Goal: Communication & Community: Answer question/provide support

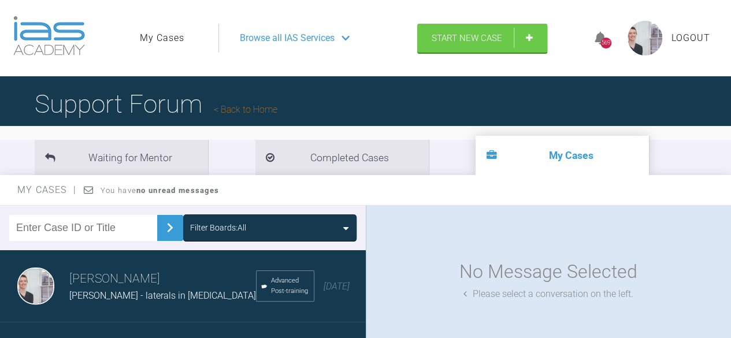
click at [109, 220] on input "text" at bounding box center [83, 228] width 148 height 26
type input "step"
click at [173, 220] on img at bounding box center [170, 227] width 18 height 18
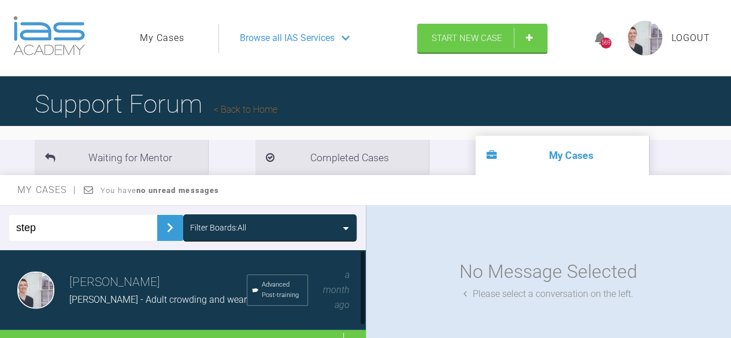
click at [146, 299] on span "[PERSON_NAME] - Adult crowding and wear" at bounding box center [157, 299] width 177 height 11
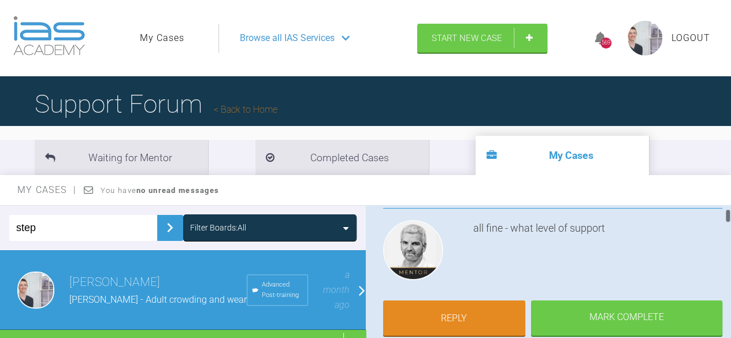
scroll to position [117, 0]
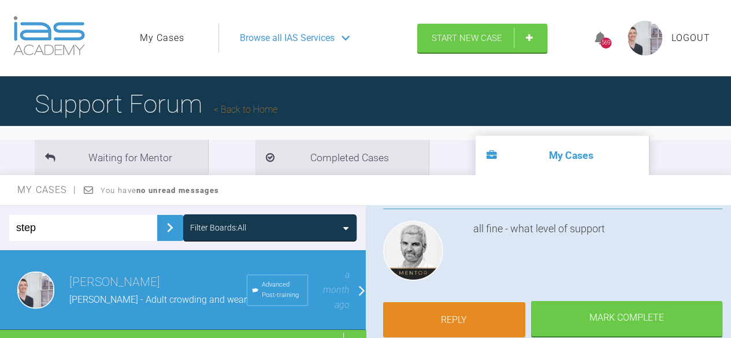
click at [486, 310] on link "Reply" at bounding box center [454, 320] width 143 height 36
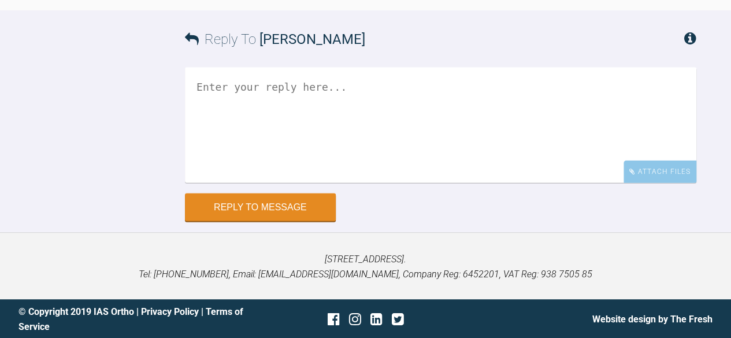
scroll to position [5700, 0]
click at [397, 122] on textarea at bounding box center [440, 125] width 511 height 116
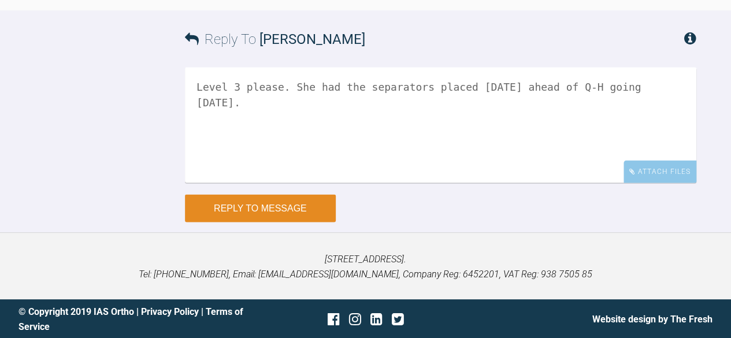
type textarea "Level 3 please. She had the separators placed [DATE] ahead of Q-H going [DATE]."
click at [293, 222] on button "Reply to Message" at bounding box center [260, 208] width 151 height 28
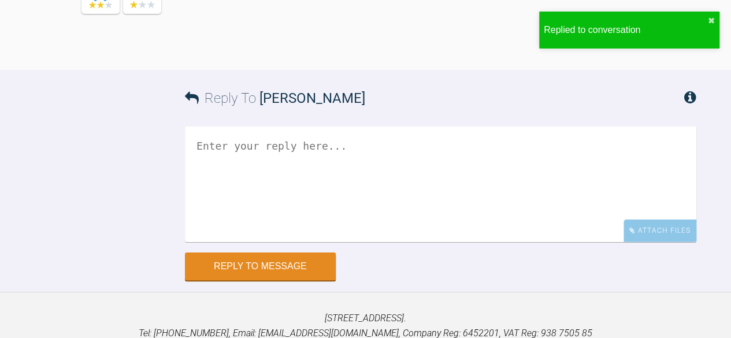
scroll to position [5735, 0]
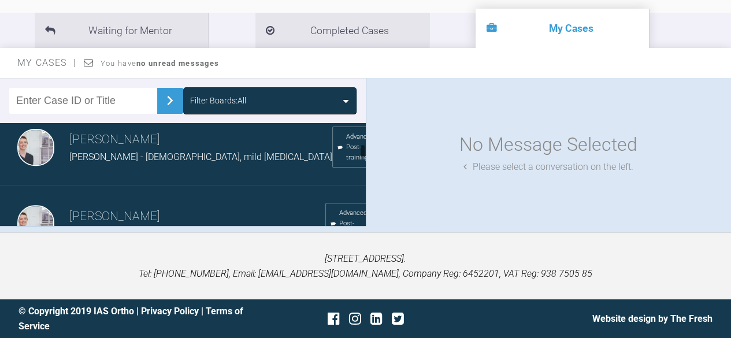
scroll to position [392, 0]
click at [157, 176] on div "[PERSON_NAME] [PERSON_NAME] - [DEMOGRAPHIC_DATA], mild [MEDICAL_DATA] Advanced …" at bounding box center [187, 147] width 374 height 77
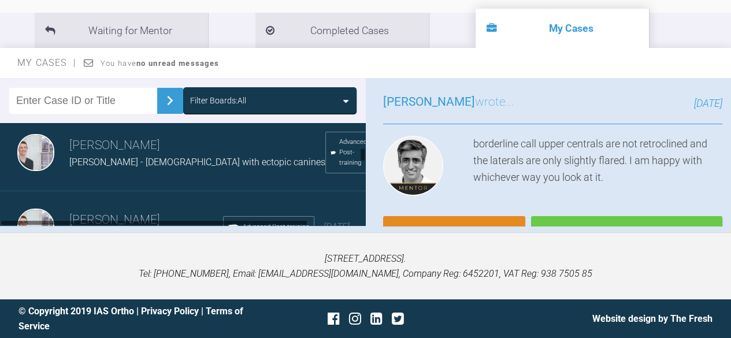
scroll to position [466, 0]
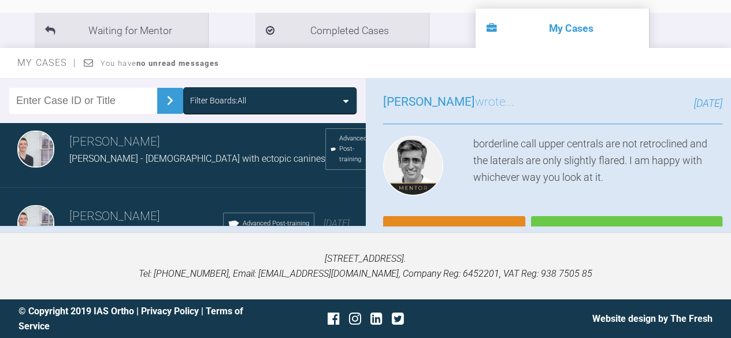
drag, startPoint x: 180, startPoint y: 176, endPoint x: 104, endPoint y: 191, distance: 77.8
click at [104, 191] on div "[PERSON_NAME] DD 51yr infra-occluded E's Advanced Post-training [DATE]" at bounding box center [187, 224] width 374 height 72
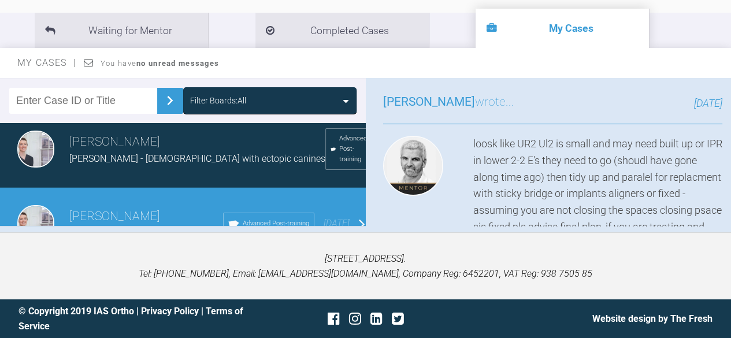
click at [112, 170] on div "[PERSON_NAME] [PERSON_NAME] - [DEMOGRAPHIC_DATA] with ectopic canines Advanced …" at bounding box center [187, 149] width 374 height 77
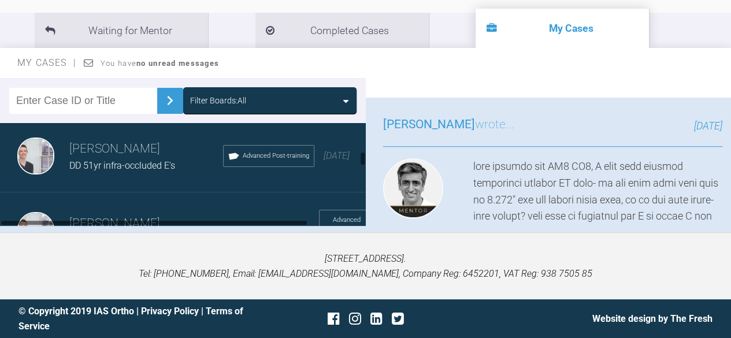
scroll to position [535, 0]
click at [127, 160] on div "DD 51yr infra-occluded E's" at bounding box center [146, 164] width 154 height 15
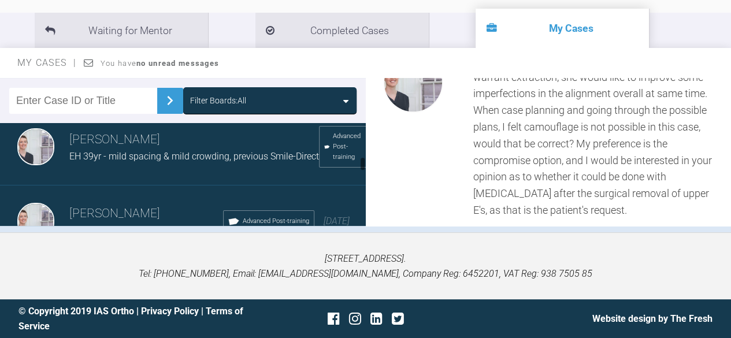
scroll to position [635, 0]
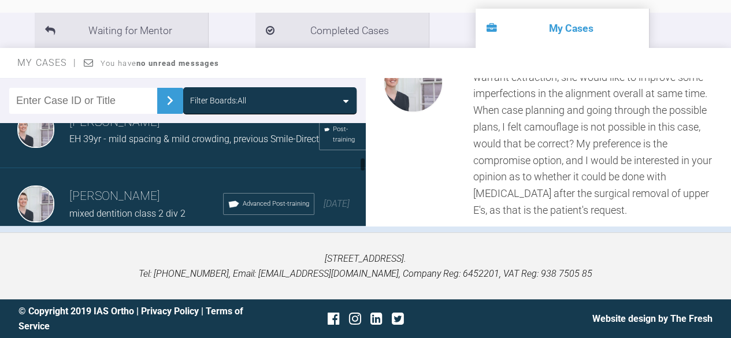
click at [114, 160] on div "[PERSON_NAME] EH 39yr - mild spacing & mild crowding, previous Smile-Direct Adv…" at bounding box center [187, 129] width 374 height 77
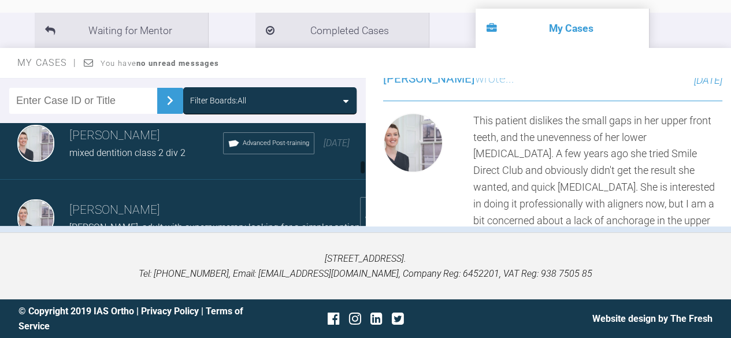
scroll to position [696, 0]
click at [158, 173] on div "[PERSON_NAME] mixed dentition class 2 div 2 Advanced Post-training [DATE]" at bounding box center [187, 143] width 374 height 72
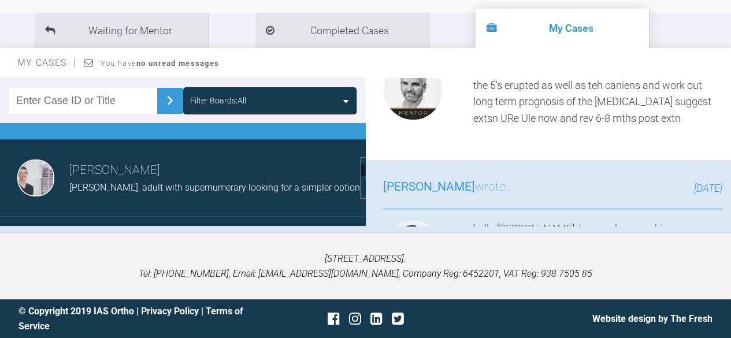
scroll to position [748, 0]
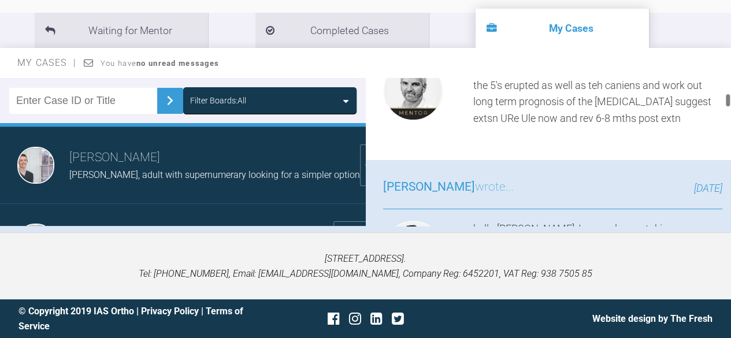
drag, startPoint x: 158, startPoint y: 173, endPoint x: 534, endPoint y: 166, distance: 376.7
drag, startPoint x: 534, startPoint y: 166, endPoint x: 449, endPoint y: 150, distance: 86.3
click at [449, 150] on div "[PERSON_NAME] wrote... [DATE] Hi [PERSON_NAME] she not ready to go - need to ge…" at bounding box center [553, 80] width 374 height 160
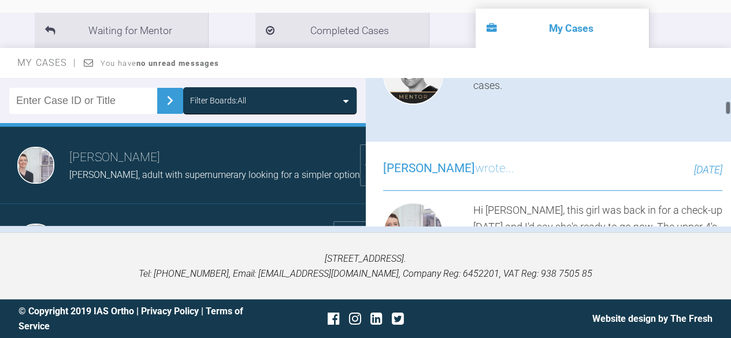
scroll to position [535, 0]
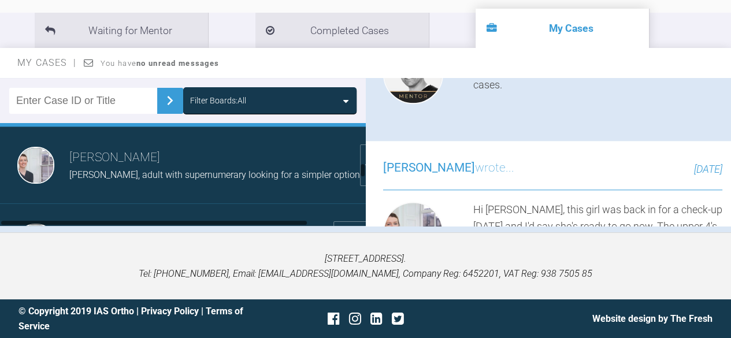
click at [143, 196] on div "[PERSON_NAME] [PERSON_NAME], adult with supernumerary looking for a simpler opt…" at bounding box center [187, 165] width 374 height 77
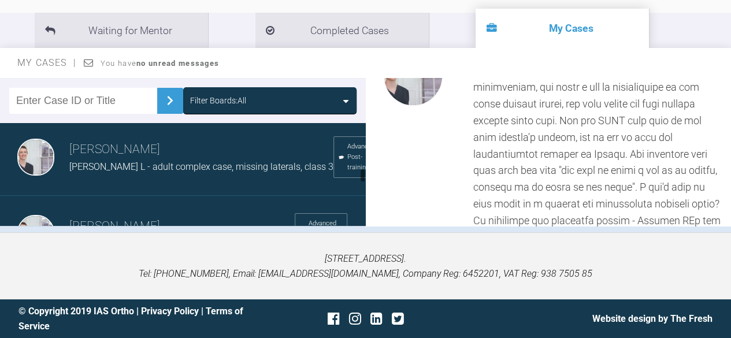
scroll to position [836, 0]
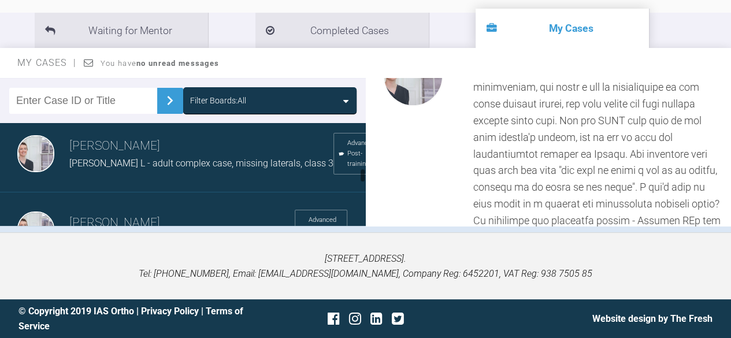
click at [188, 169] on span "[PERSON_NAME] L - adult complex case, missing laterals, class 3" at bounding box center [201, 163] width 264 height 11
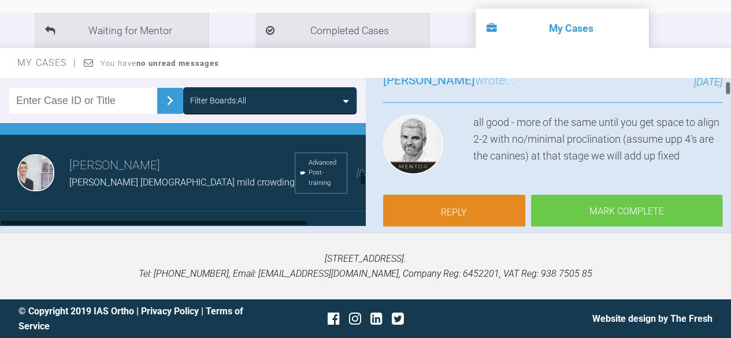
scroll to position [894, 0]
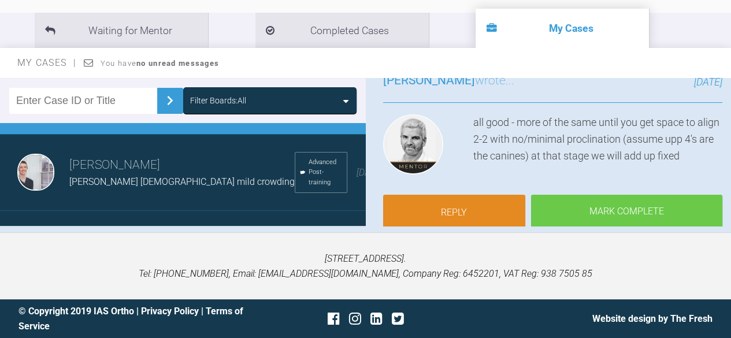
click at [203, 152] on div "[PERSON_NAME] [PERSON_NAME] [DEMOGRAPHIC_DATA] mild crowding Advanced Post-trai…" at bounding box center [187, 173] width 374 height 77
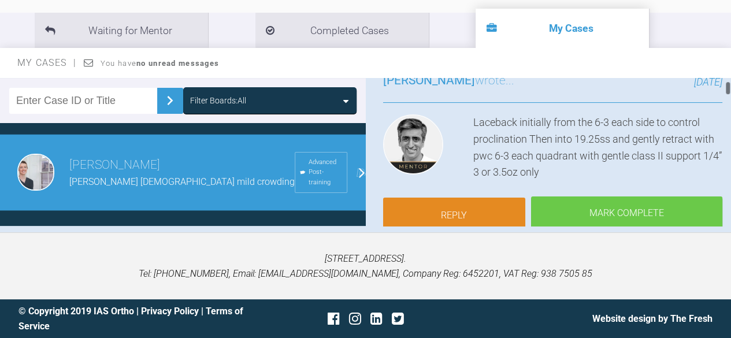
click at [482, 201] on link "Reply" at bounding box center [454, 216] width 143 height 36
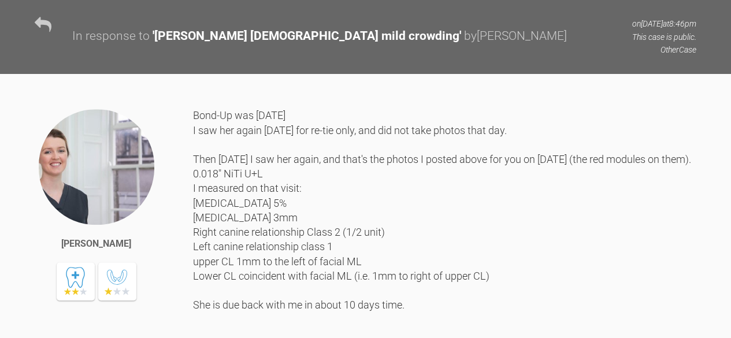
scroll to position [2433, 0]
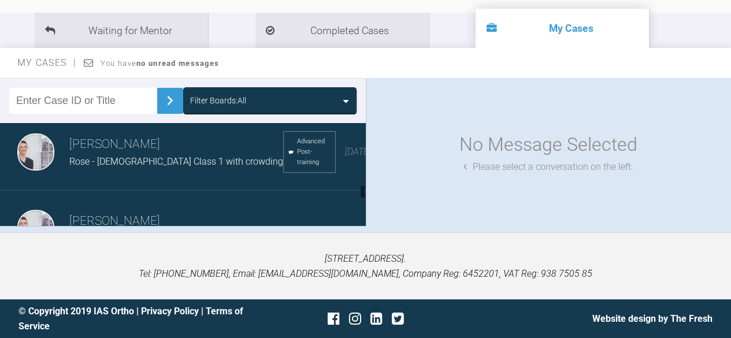
scroll to position [1141, 0]
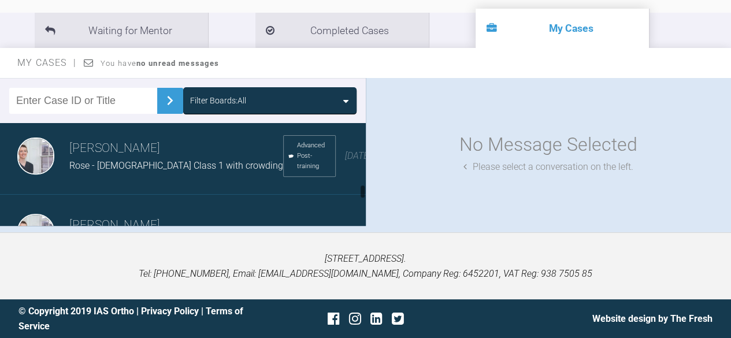
click at [189, 184] on div "[PERSON_NAME] [PERSON_NAME] - [DEMOGRAPHIC_DATA] Class 1 with crowding Advanced…" at bounding box center [187, 156] width 374 height 77
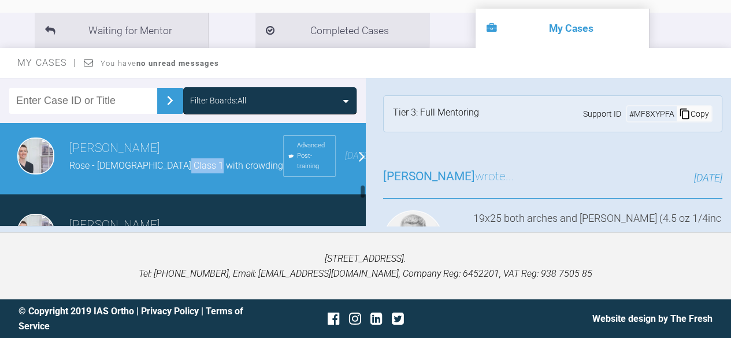
click at [189, 184] on div "[PERSON_NAME] [PERSON_NAME] - [DEMOGRAPHIC_DATA] Class 1 with crowding Advanced…" at bounding box center [187, 156] width 374 height 77
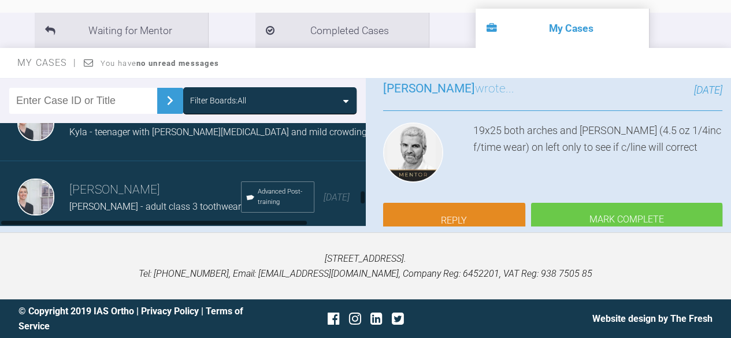
scroll to position [1253, 0]
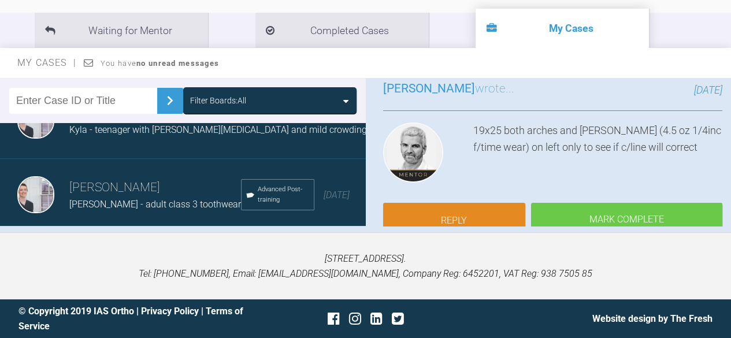
click at [151, 133] on span "Kyla - teenager with [PERSON_NAME][MEDICAL_DATA] and mild crowding" at bounding box center [217, 129] width 297 height 11
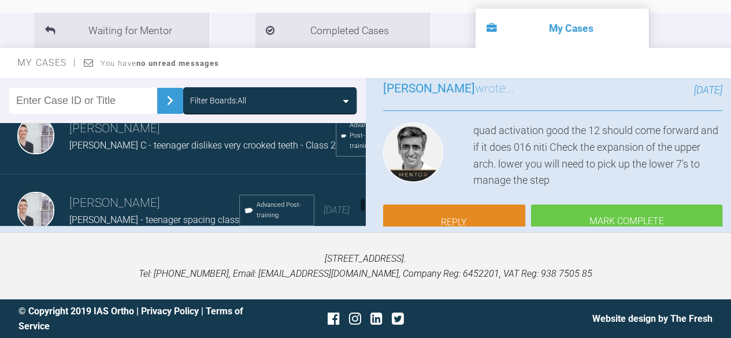
scroll to position [1387, 0]
click at [118, 172] on div "[PERSON_NAME] [PERSON_NAME] C - teenager dislikes very crooked teeth - Class 2 …" at bounding box center [187, 135] width 374 height 77
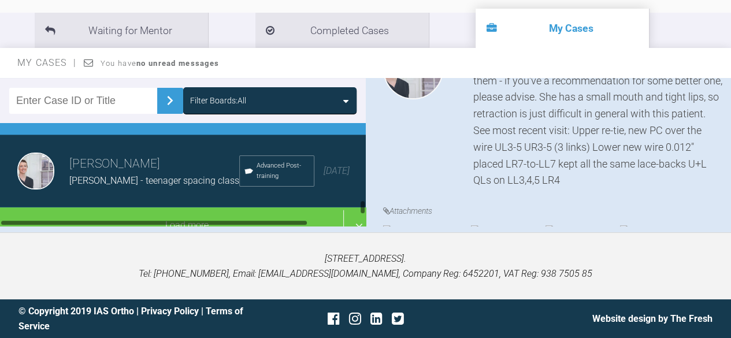
scroll to position [1427, 0]
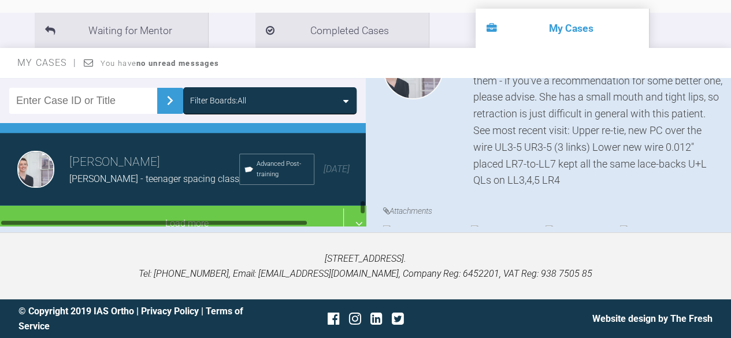
click at [117, 196] on div "[PERSON_NAME] [PERSON_NAME] - teenager spacing class Advanced Post-training [DA…" at bounding box center [187, 169] width 374 height 72
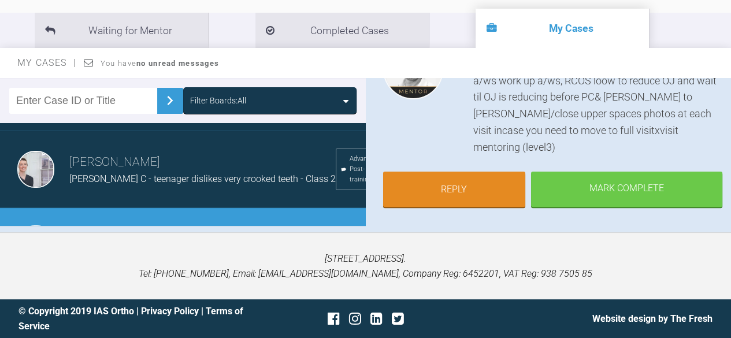
scroll to position [1352, 0]
click at [117, 196] on div "[PERSON_NAME] [PERSON_NAME] C - teenager dislikes very crooked teeth - Class 2 …" at bounding box center [187, 170] width 374 height 77
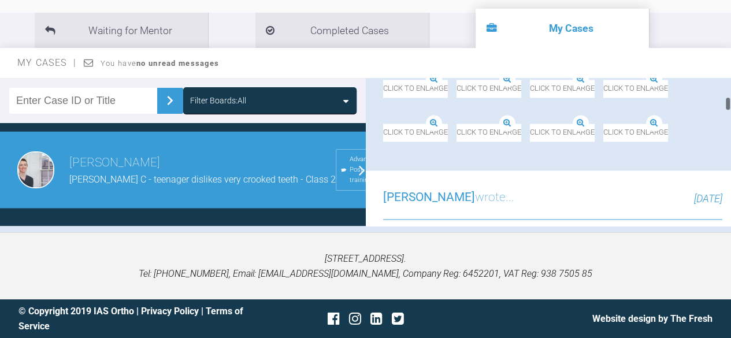
scroll to position [859, 0]
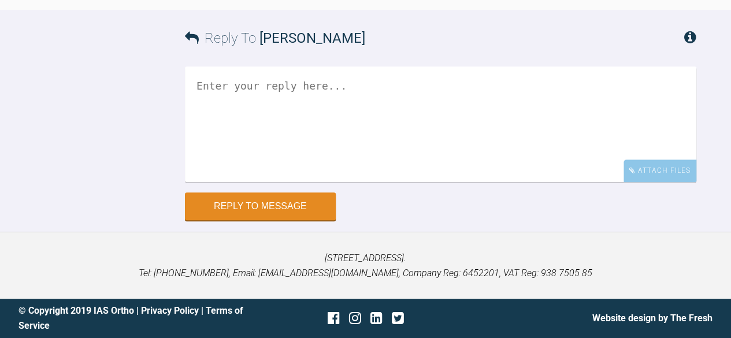
scroll to position [5660, 0]
click at [395, 102] on textarea at bounding box center [440, 124] width 511 height 116
paste textarea "upper 20x20 NiTi, with 2-unit open PC UL3-5 UR3-5, and 3-link open PC UR1-UL2 Q…"
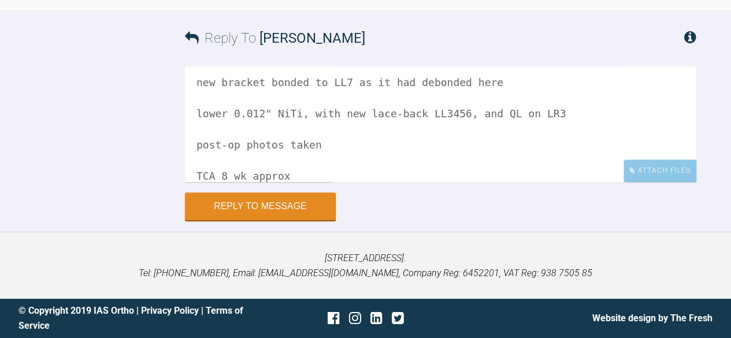
scroll to position [0, 0]
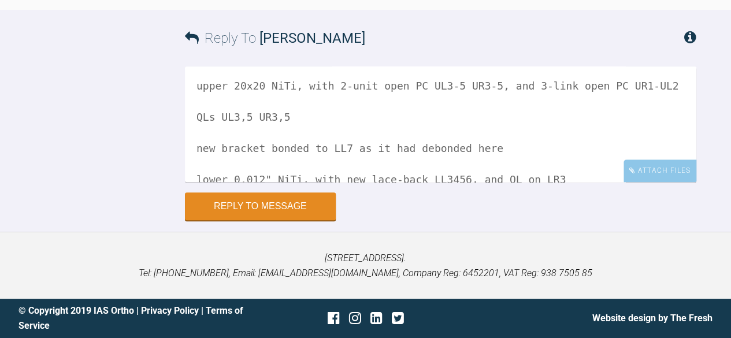
click at [195, 88] on textarea "upper 20x20 NiTi, with 2-unit open PC UL3-5 UR3-5, and 3-link open PC UR1-UL2 Q…" at bounding box center [440, 124] width 511 height 116
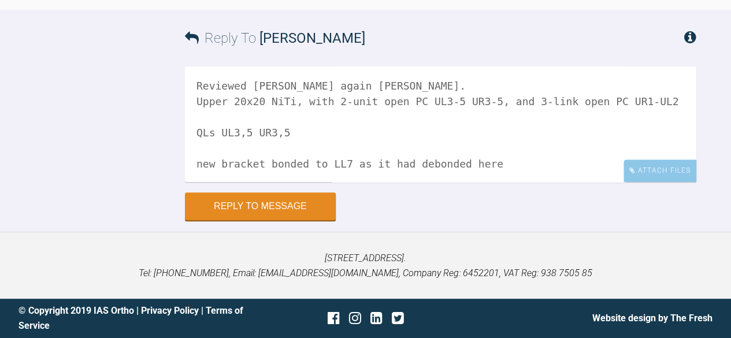
click at [226, 101] on textarea "Reviewed [PERSON_NAME] again [PERSON_NAME]. Upper 20x20 NiTi, with 2-unit open …" at bounding box center [440, 124] width 511 height 116
click at [273, 119] on textarea "Reviewed [PERSON_NAME] again [PERSON_NAME]. U 20x20 NiTi, with 2-unit open PC U…" at bounding box center [440, 124] width 511 height 116
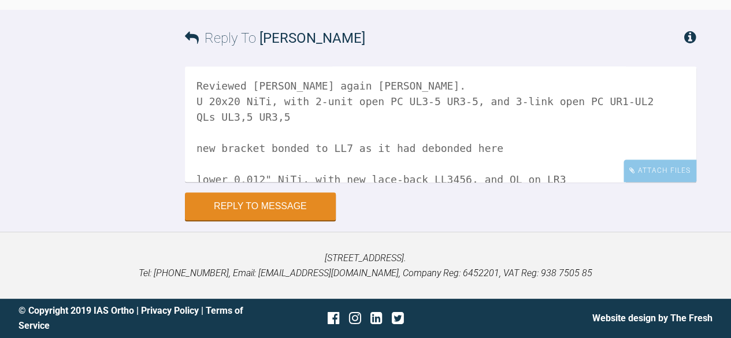
click at [370, 86] on textarea "Reviewed [PERSON_NAME] again [PERSON_NAME]. U 20x20 NiTi, with 2-unit open PC U…" at bounding box center [440, 124] width 511 height 116
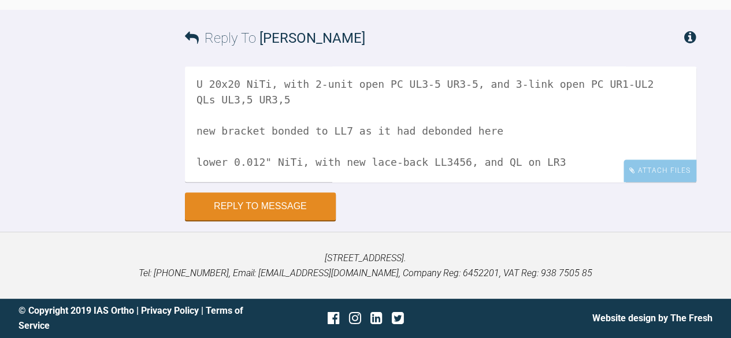
scroll to position [35, 0]
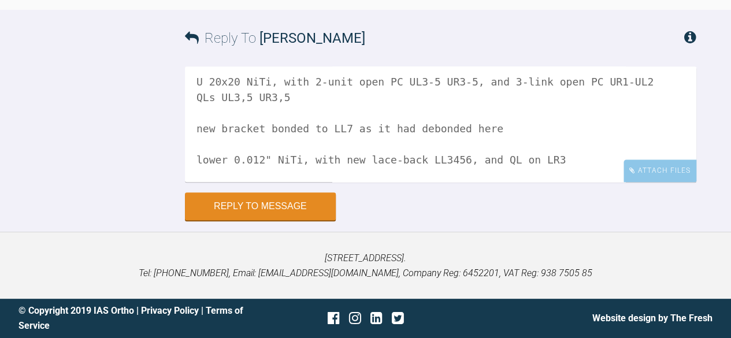
drag, startPoint x: 198, startPoint y: 128, endPoint x: 528, endPoint y: 142, distance: 331.2
click at [528, 142] on textarea "Reviewed [PERSON_NAME] again [PERSON_NAME]. U 20x20 NiTi, with 2-unit open PC U…" at bounding box center [440, 124] width 511 height 116
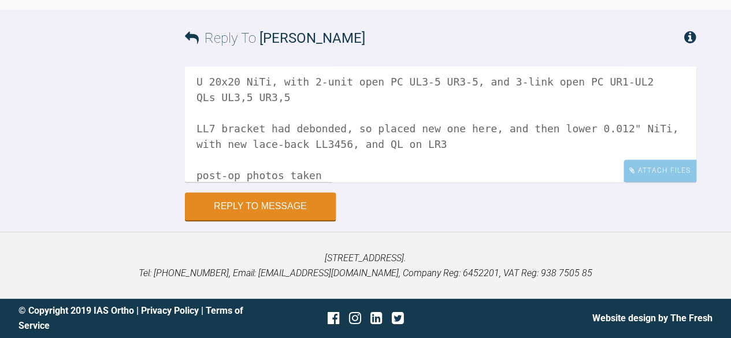
click at [565, 131] on textarea "Reviewed [PERSON_NAME] again [PERSON_NAME]. U 20x20 NiTi, with 2-unit open PC U…" at bounding box center [440, 124] width 511 height 116
click at [596, 129] on textarea "Reviewed [PERSON_NAME] again [PERSON_NAME]. U 20x20 NiTi, with 2-unit open PC U…" at bounding box center [440, 124] width 511 height 116
click at [458, 142] on textarea "Reviewed [PERSON_NAME] again [PERSON_NAME]. U 20x20 NiTi, with 2-unit open PC U…" at bounding box center [440, 124] width 511 height 116
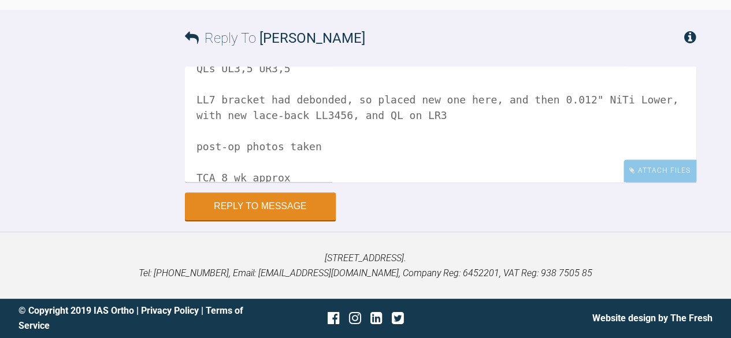
scroll to position [65, 0]
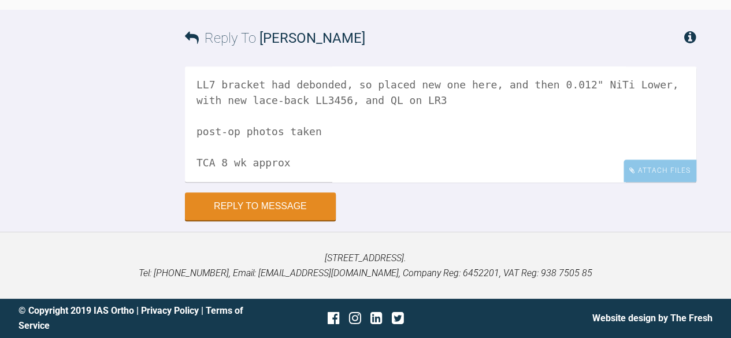
drag, startPoint x: 200, startPoint y: 140, endPoint x: 370, endPoint y: 197, distance: 179.0
click at [370, 197] on div "Reply To [PERSON_NAME] Reviewed [PERSON_NAME] again [PERSON_NAME]. U 20x20 NiTi…" at bounding box center [365, 115] width 731 height 210
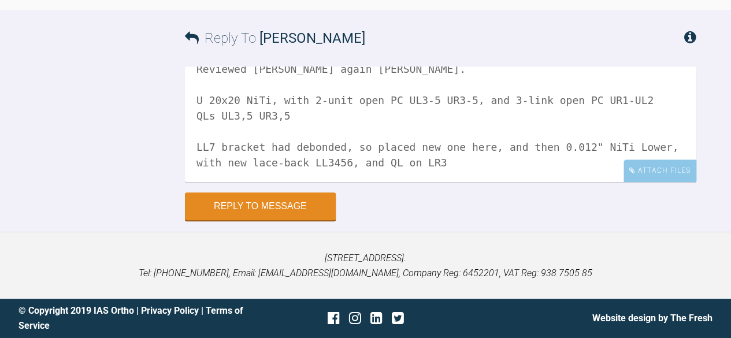
scroll to position [5603, 0]
click at [101, 154] on div "Reply To [PERSON_NAME] Reviewed [PERSON_NAME] again [PERSON_NAME]. U 20x20 NiTi…" at bounding box center [365, 115] width 731 height 210
click at [218, 166] on textarea "Reviewed [PERSON_NAME] again [PERSON_NAME]. U 20x20 NiTi, with 2-unit open PC U…" at bounding box center [440, 124] width 511 height 116
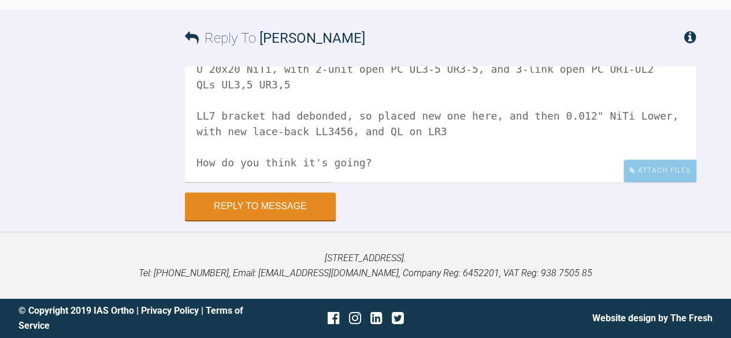
type textarea "Reviewed [PERSON_NAME] again [PERSON_NAME]. U 20x20 NiTi, with 2-unit open PC U…"
click at [643, 176] on div "Attach Files" at bounding box center [659, 170] width 73 height 23
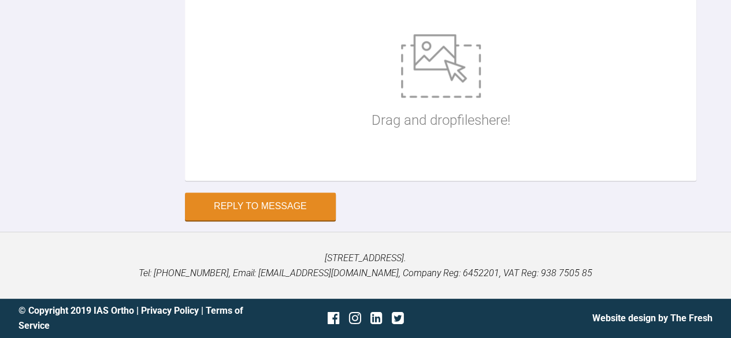
click at [422, 98] on img at bounding box center [441, 66] width 80 height 64
type input "C:\fakepath\IMG_9115.jpg"
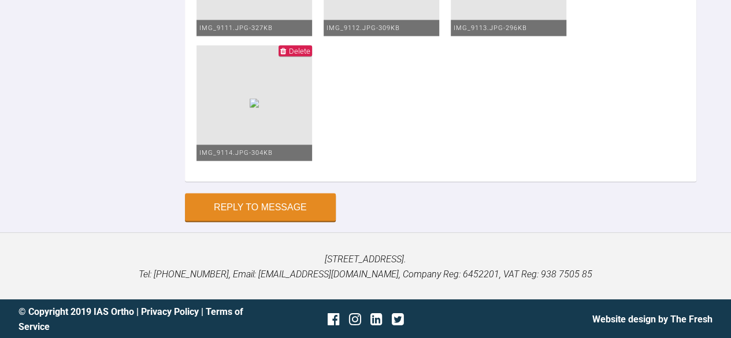
scroll to position [6428, 0]
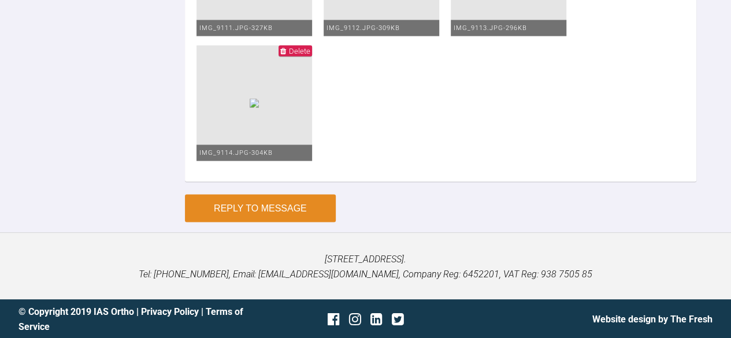
click at [299, 222] on button "Reply to Message" at bounding box center [260, 208] width 151 height 28
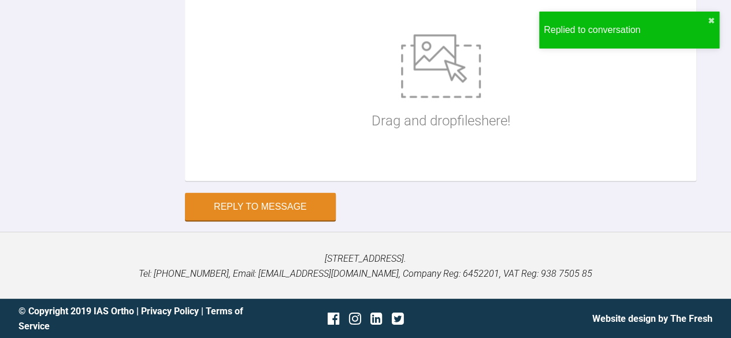
scroll to position [5757, 0]
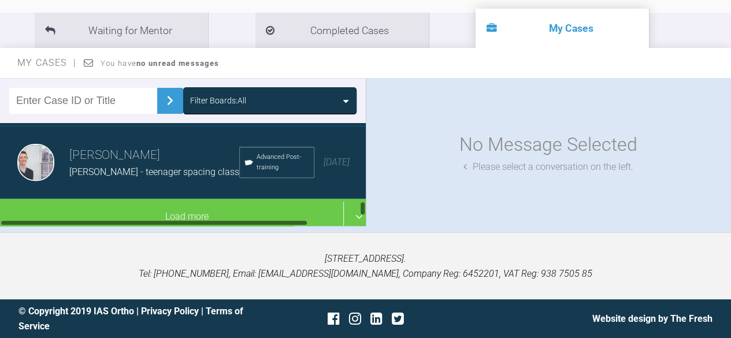
scroll to position [1457, 0]
click at [132, 199] on div "Load more" at bounding box center [187, 217] width 374 height 36
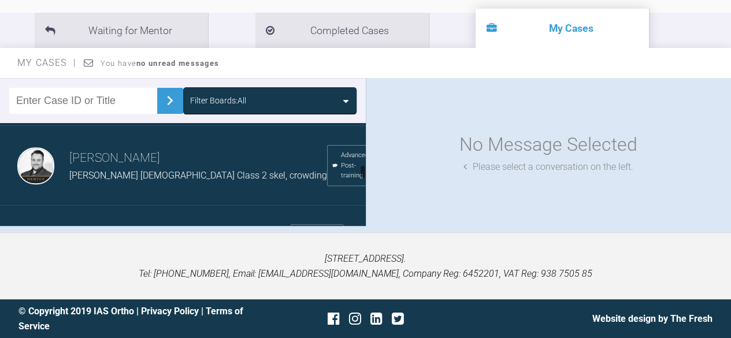
scroll to position [1583, 0]
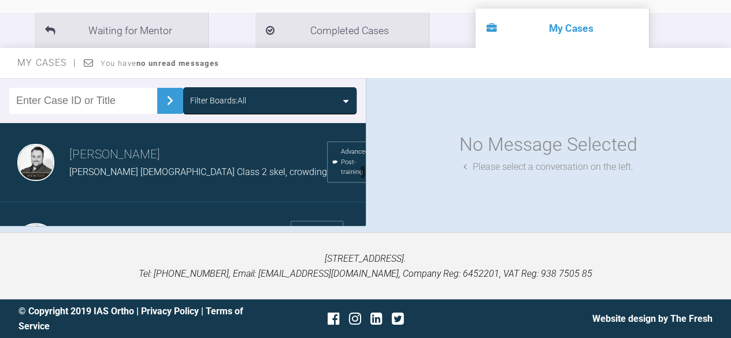
click at [127, 176] on span "[PERSON_NAME] [DEMOGRAPHIC_DATA] Class 2 skel, crowding" at bounding box center [198, 171] width 258 height 11
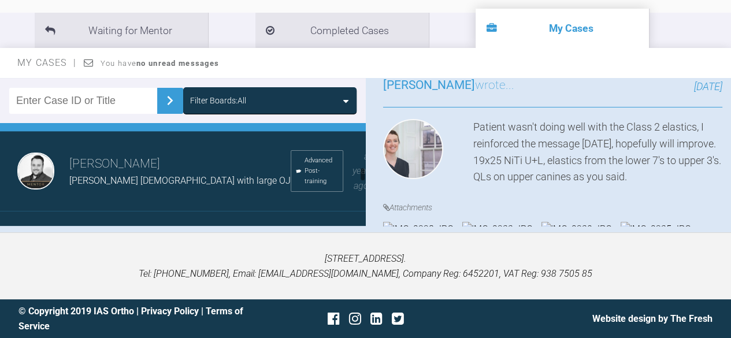
scroll to position [1658, 0]
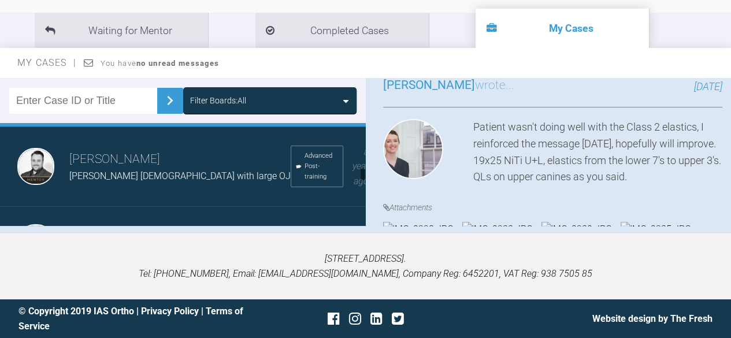
click at [120, 177] on span "[PERSON_NAME] [DEMOGRAPHIC_DATA] with large OJ" at bounding box center [179, 175] width 221 height 11
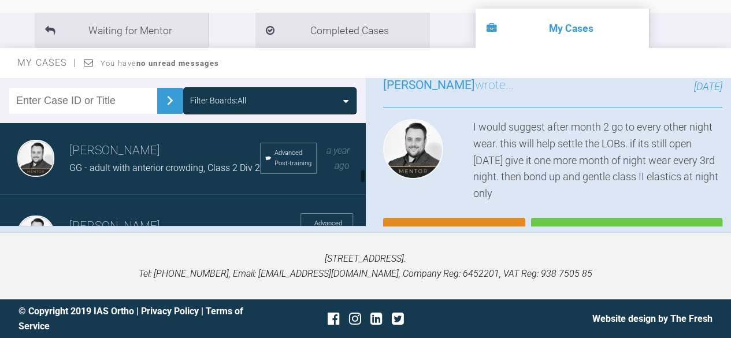
scroll to position [1742, 0]
click at [120, 177] on div "[PERSON_NAME] GG - adult with anterior crowding, Class 2 Div 2 Advanced Post-tr…" at bounding box center [187, 158] width 374 height 72
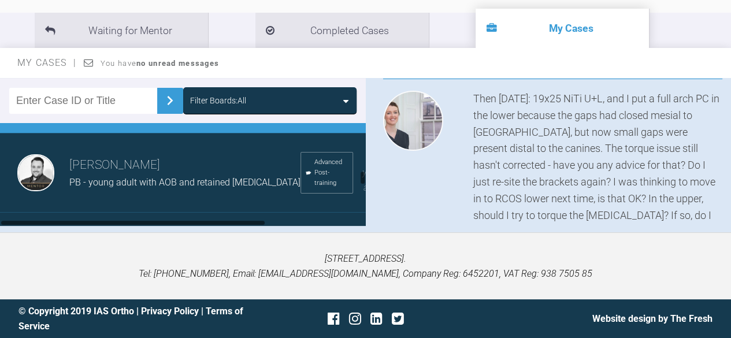
scroll to position [1806, 0]
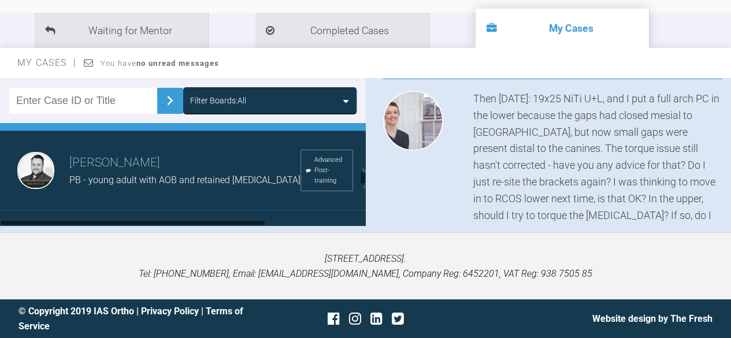
click at [165, 173] on h3 "[PERSON_NAME]" at bounding box center [184, 163] width 231 height 20
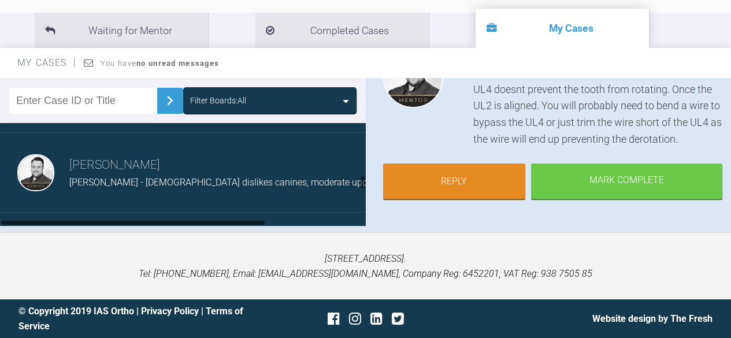
scroll to position [1965, 0]
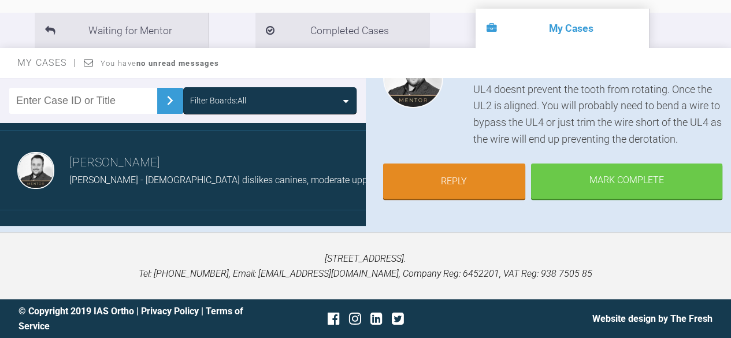
click at [193, 181] on div "[PERSON_NAME] - [DEMOGRAPHIC_DATA] dislikes canines, moderate upper crowding" at bounding box center [241, 180] width 345 height 15
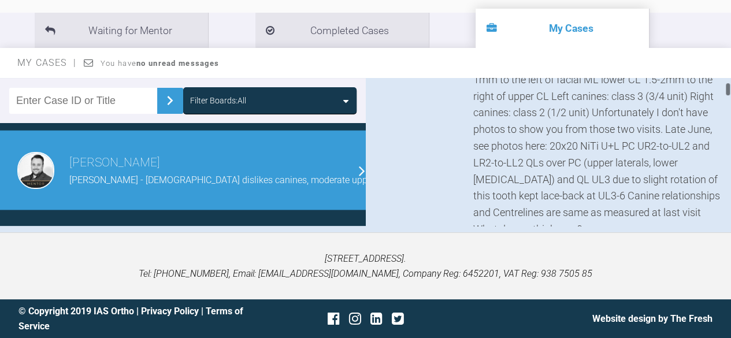
scroll to position [229, 0]
